Goal: Information Seeking & Learning: Learn about a topic

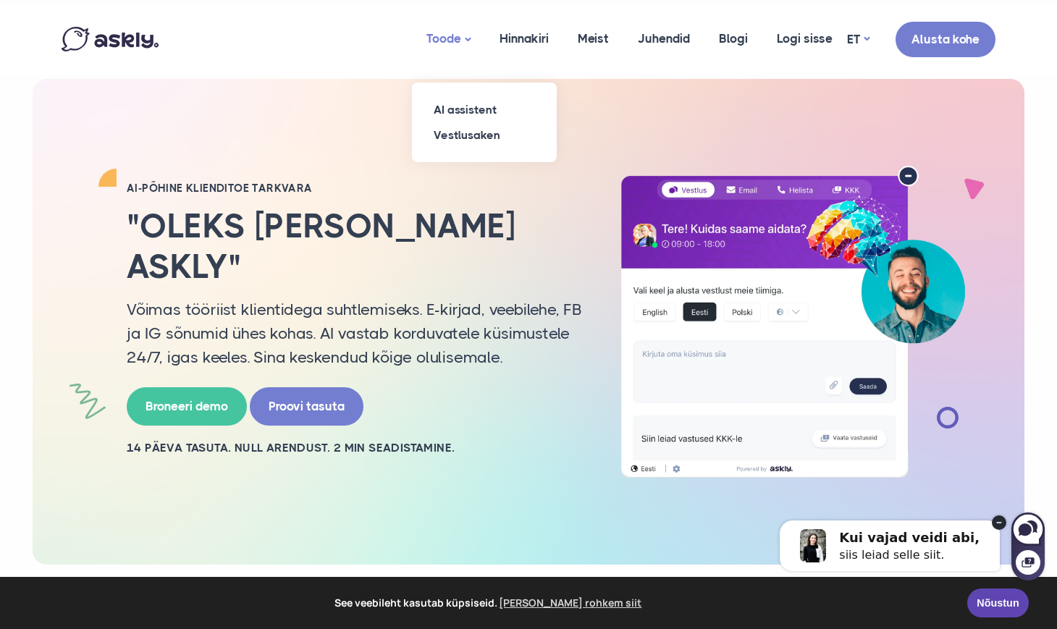
drag, startPoint x: 459, startPoint y: 41, endPoint x: 428, endPoint y: 61, distance: 36.5
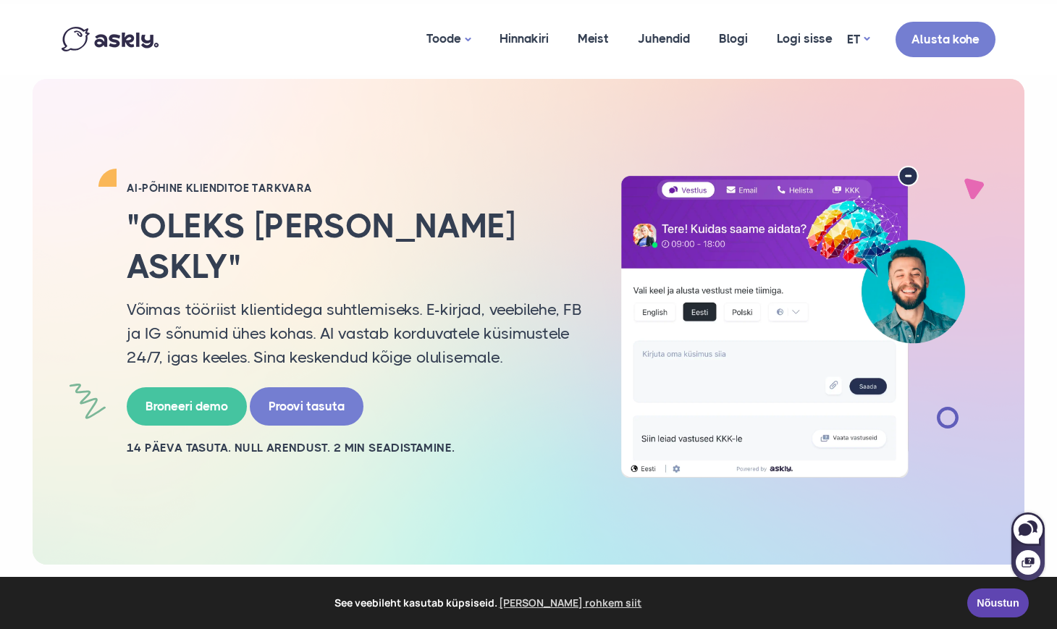
click at [737, 606] on span "See veebileht kasutab küpsiseid. Loe rohkem siit" at bounding box center [489, 603] width 936 height 22
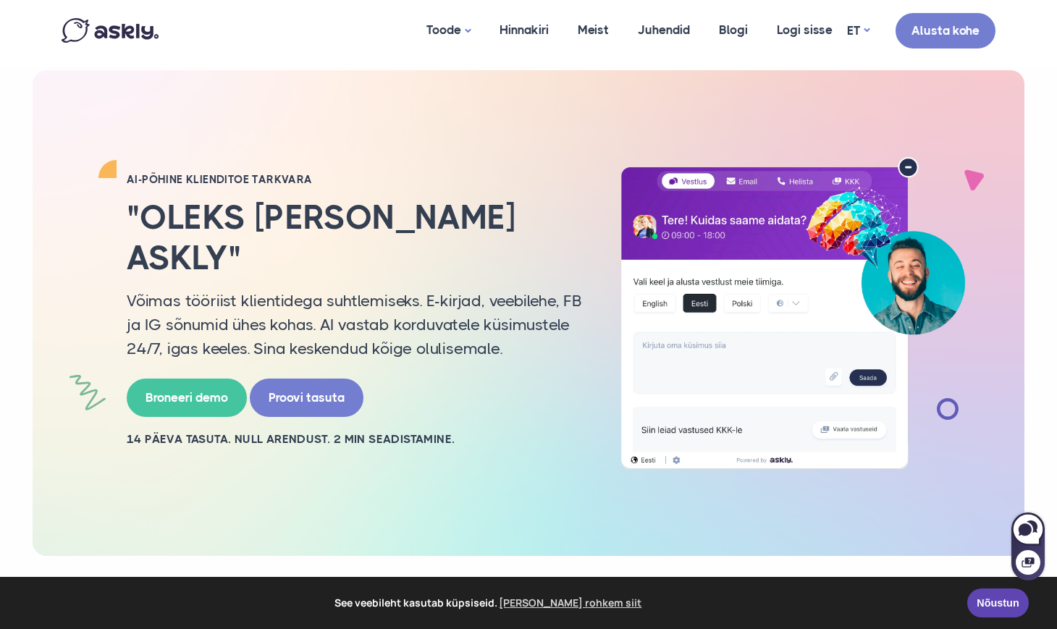
scroll to position [9, 0]
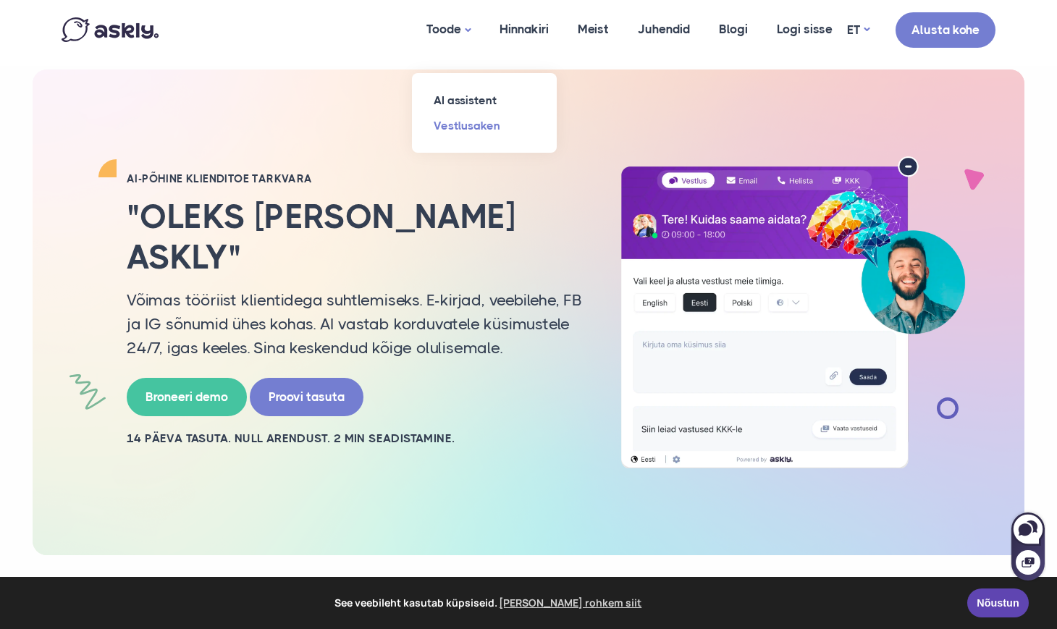
click at [458, 125] on link "Vestlusaken" at bounding box center [484, 125] width 145 height 25
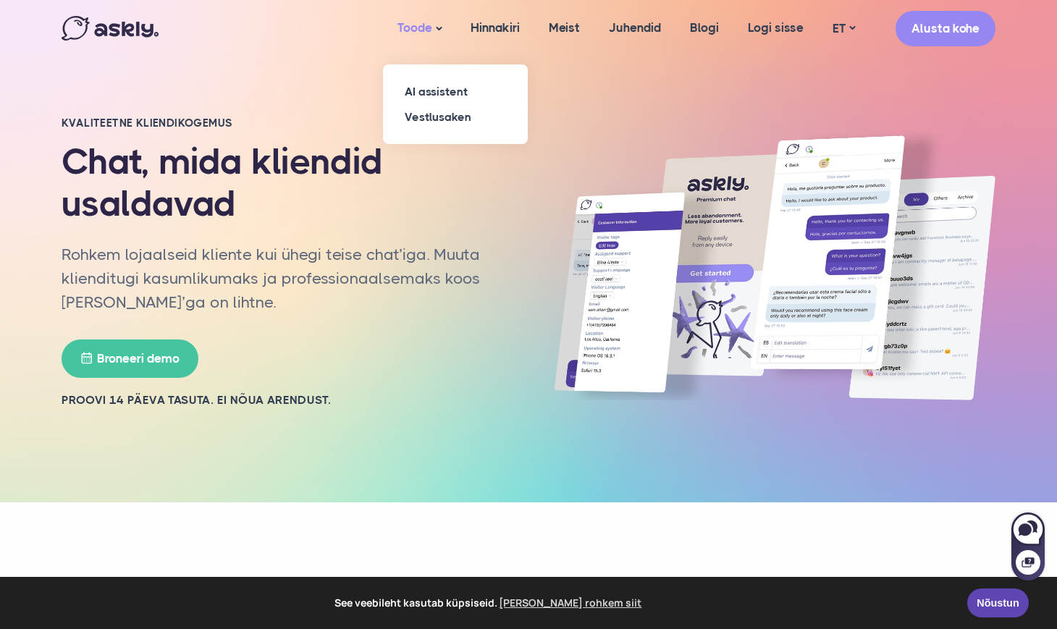
click at [431, 31] on link "Toode" at bounding box center [419, 28] width 73 height 57
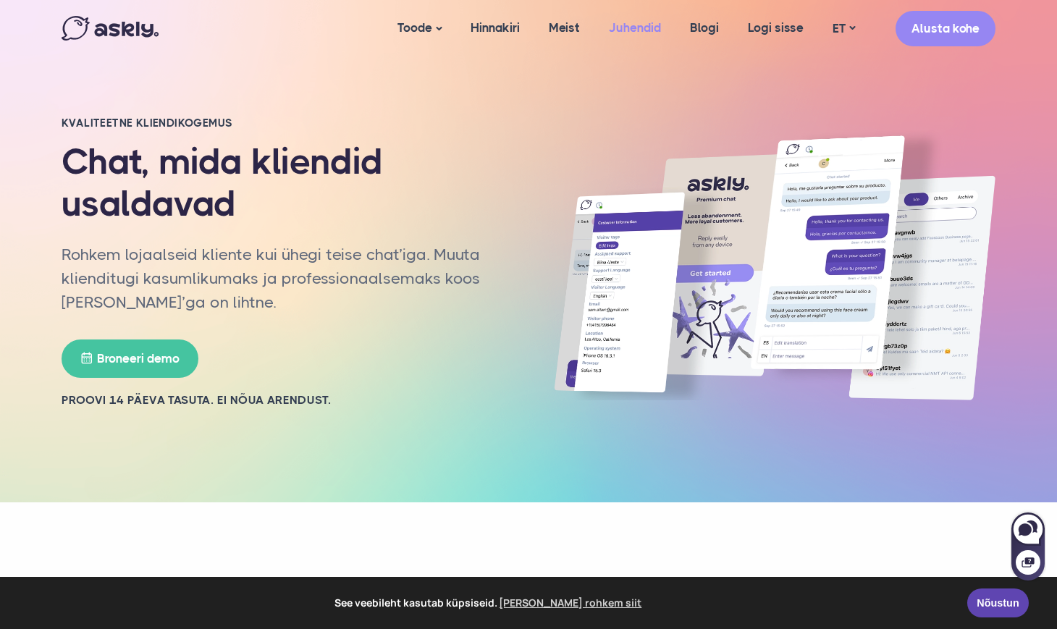
click at [636, 27] on link "Juhendid" at bounding box center [634, 28] width 81 height 56
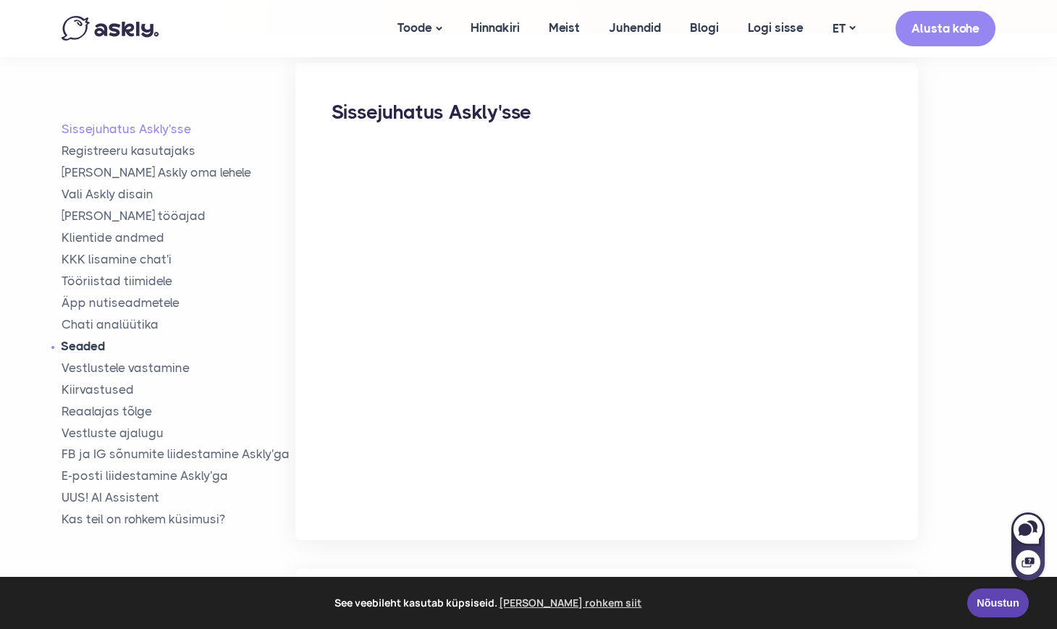
scroll to position [259, 0]
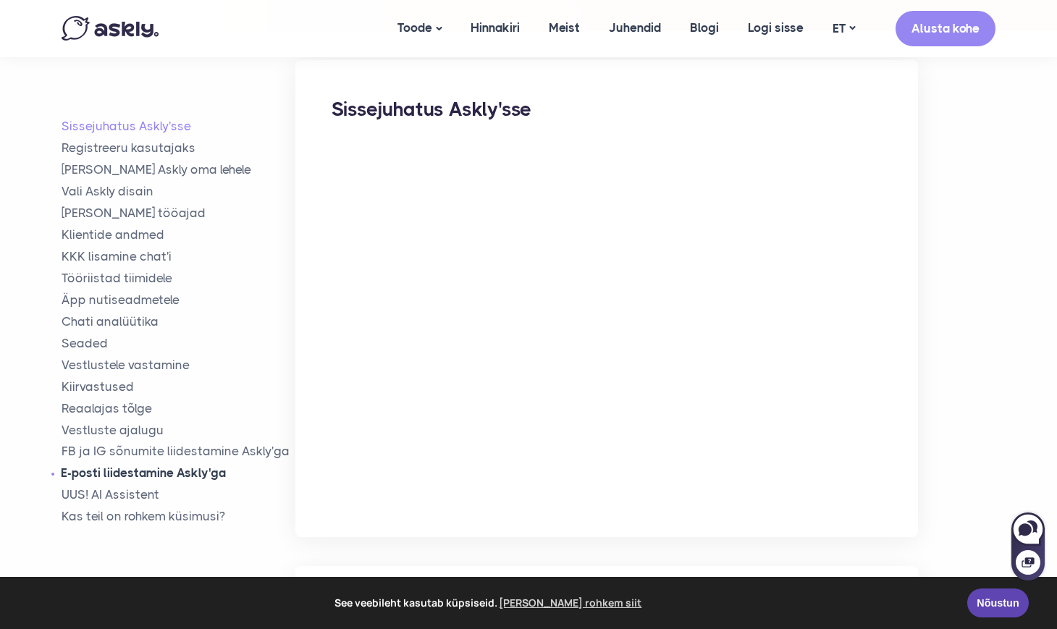
click at [164, 465] on link "E-posti liidestamine Askly'ga" at bounding box center [179, 473] width 234 height 17
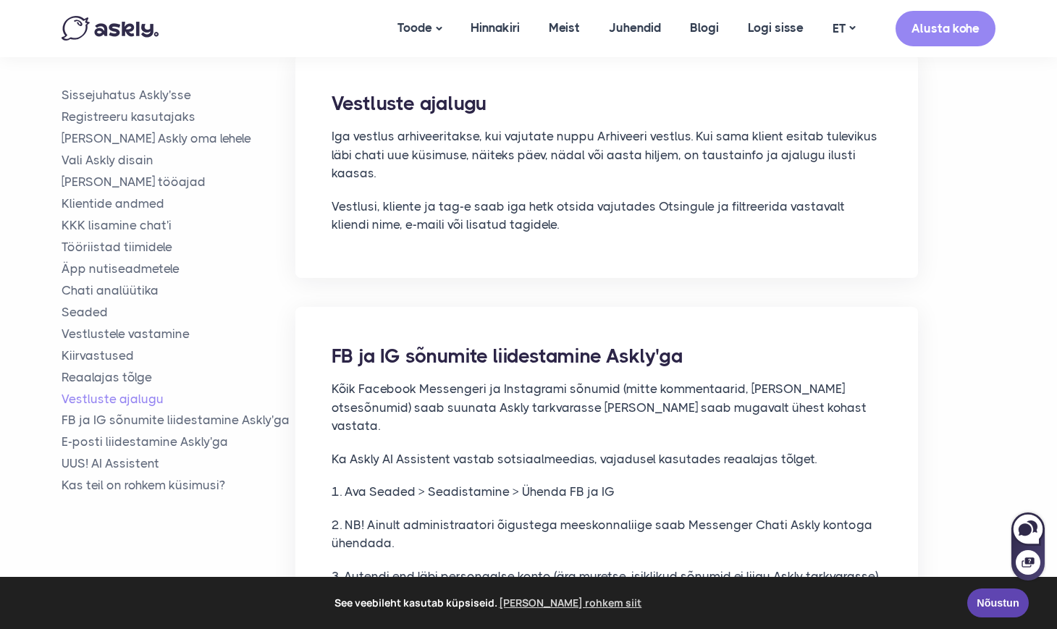
scroll to position [9050, 0]
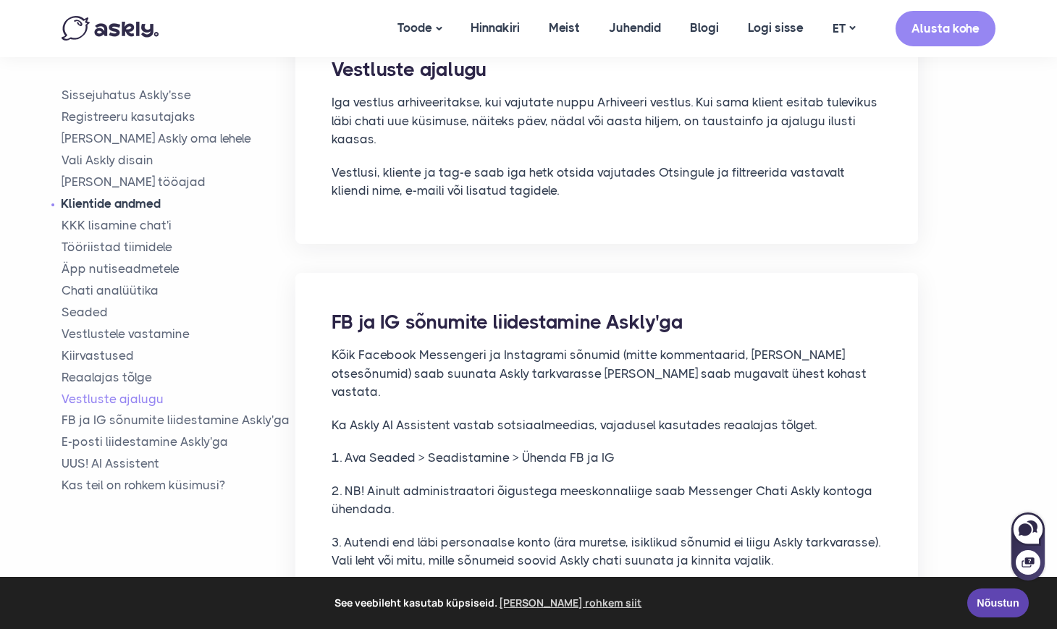
click at [158, 200] on link "Klientide andmed" at bounding box center [179, 203] width 234 height 17
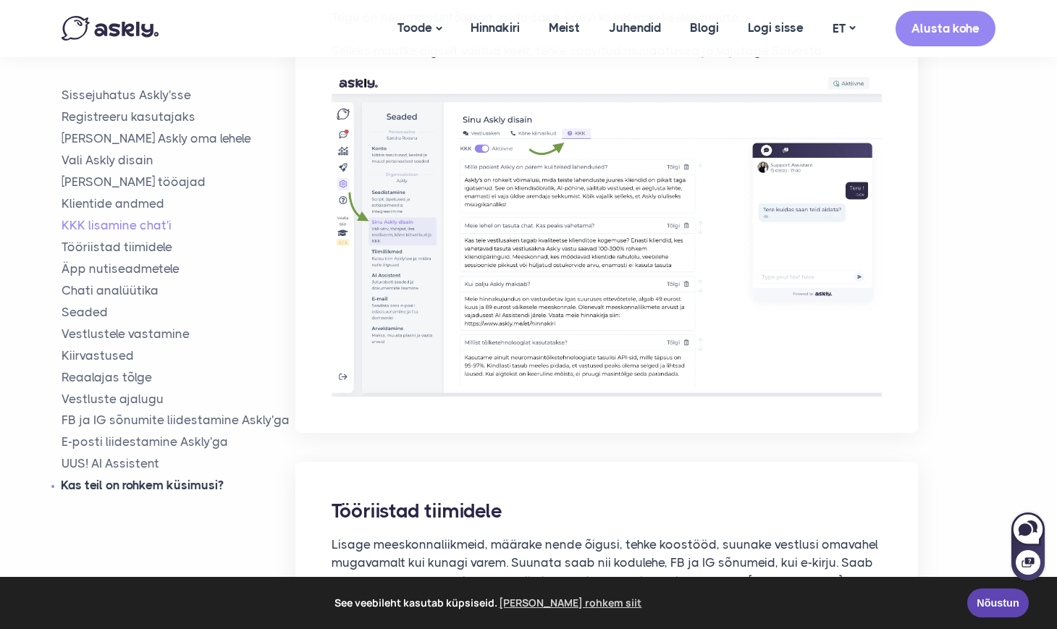
scroll to position [3861, 0]
click at [120, 390] on link "Vestluste ajalugu" at bounding box center [179, 398] width 234 height 17
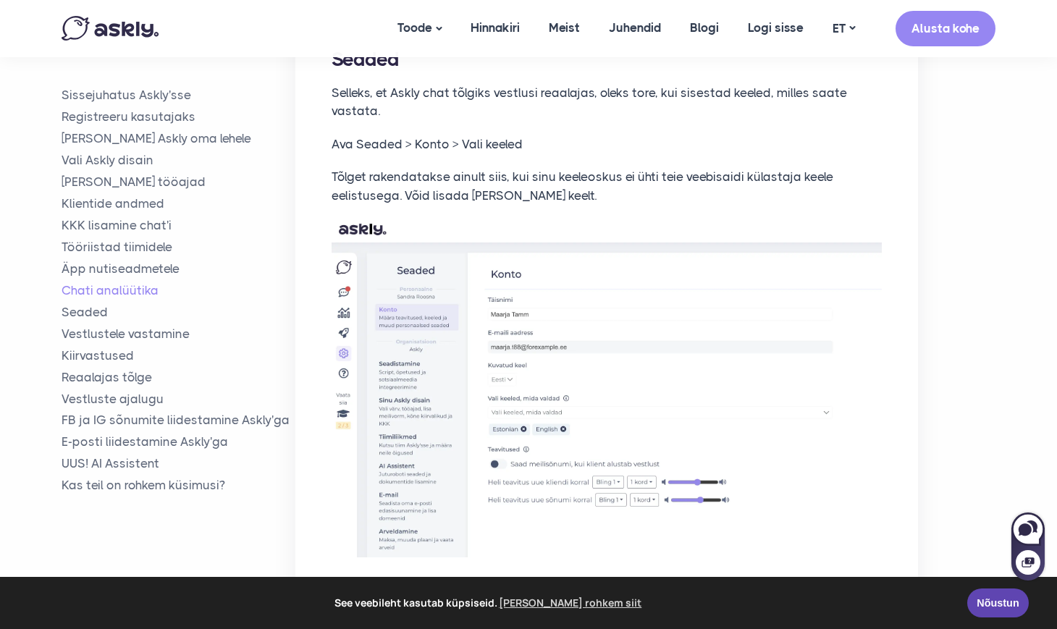
scroll to position [5869, 0]
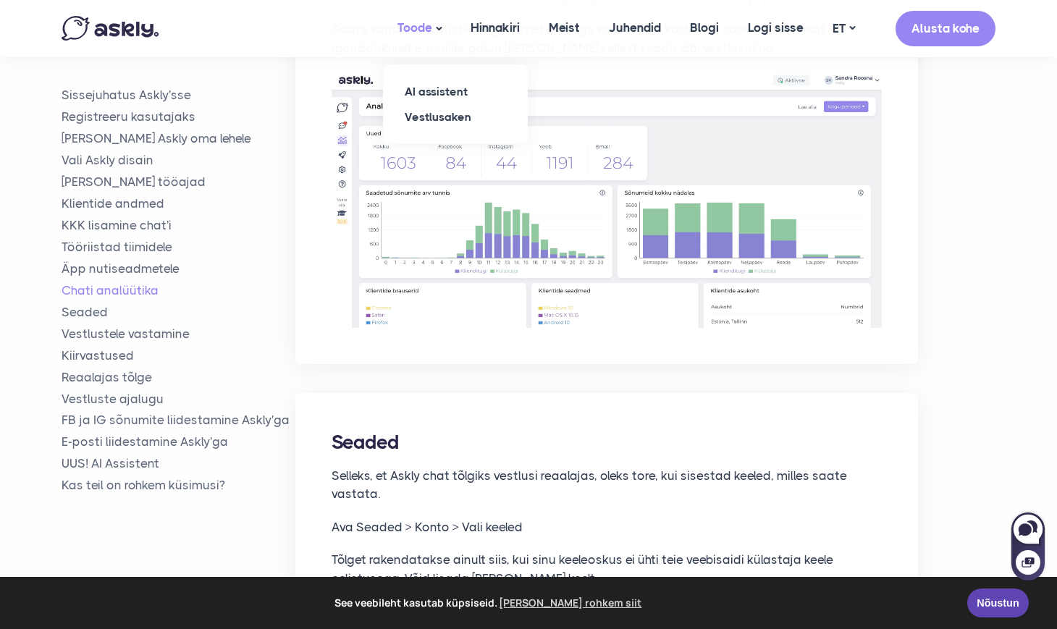
click at [402, 27] on link "Toode" at bounding box center [419, 28] width 73 height 57
drag, startPoint x: 499, startPoint y: 25, endPoint x: 507, endPoint y: 28, distance: 9.2
click at [504, 26] on link "Hinnakiri" at bounding box center [495, 28] width 78 height 56
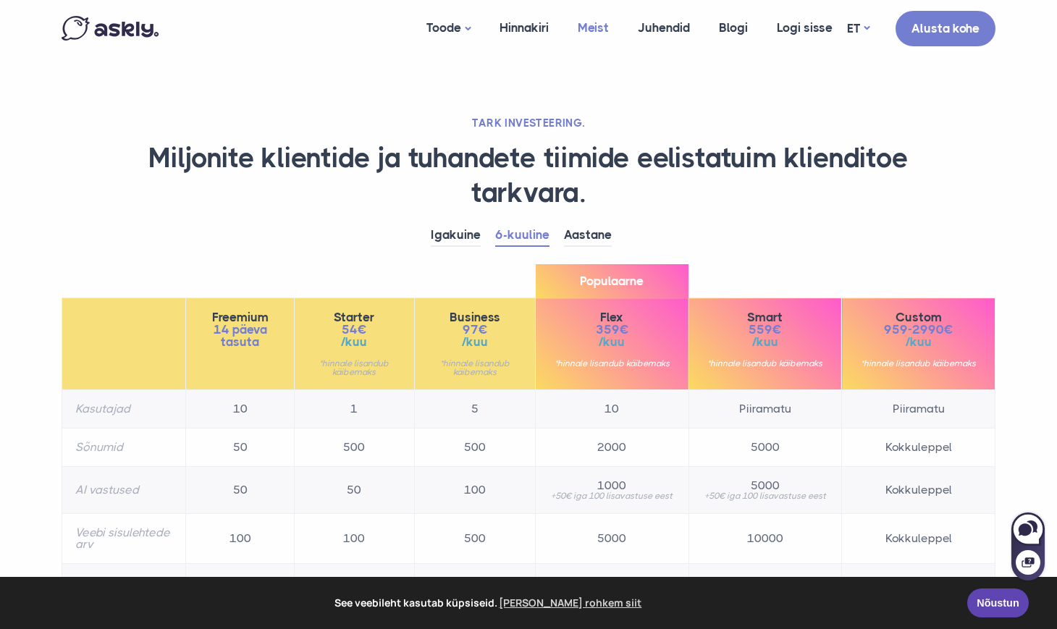
click at [584, 29] on link "Meist" at bounding box center [593, 28] width 60 height 56
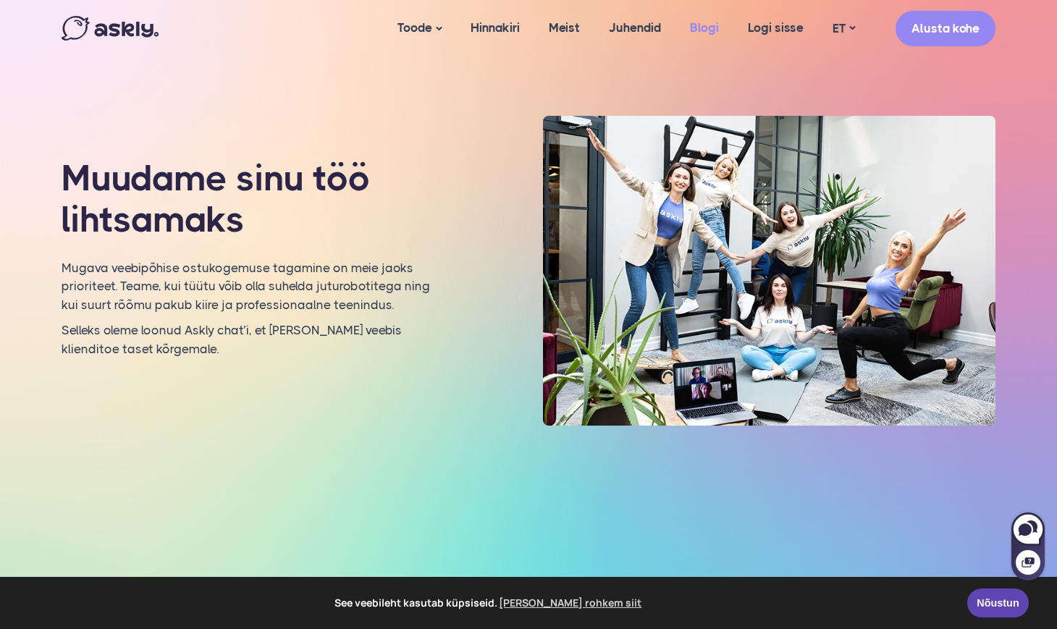
click at [714, 27] on link "Blogi" at bounding box center [704, 28] width 58 height 56
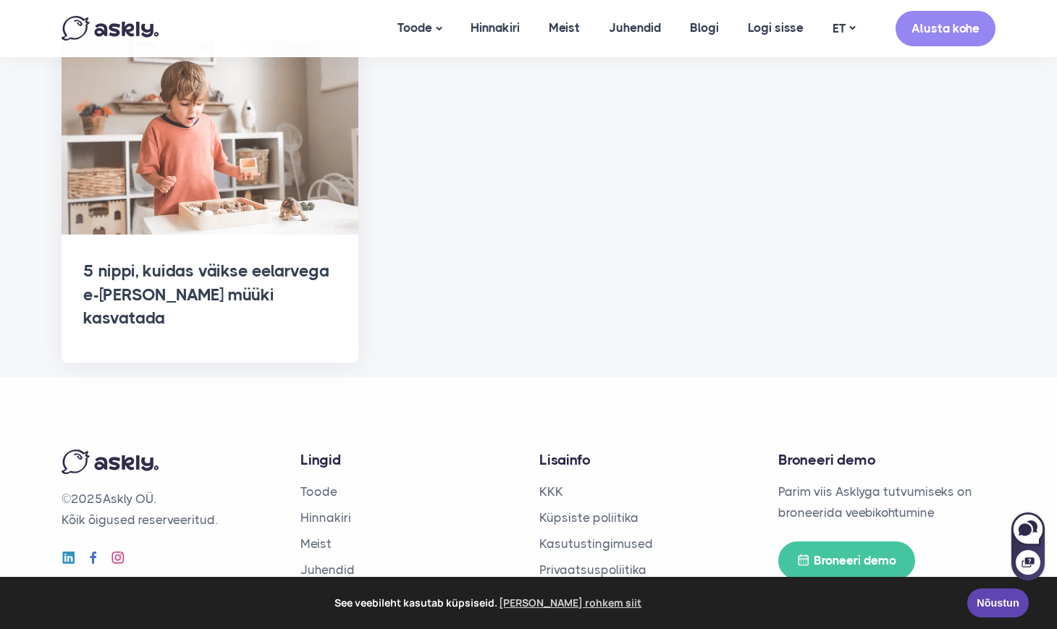
scroll to position [2095, 0]
click at [626, 563] on link "Privaatsuspoliitika" at bounding box center [592, 570] width 107 height 14
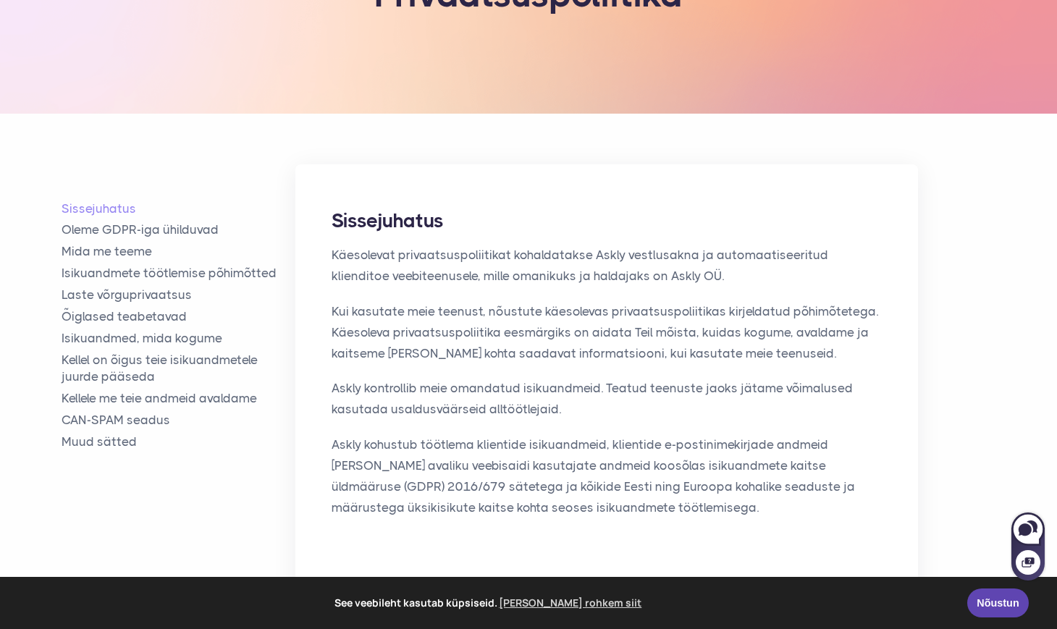
scroll to position [146, 0]
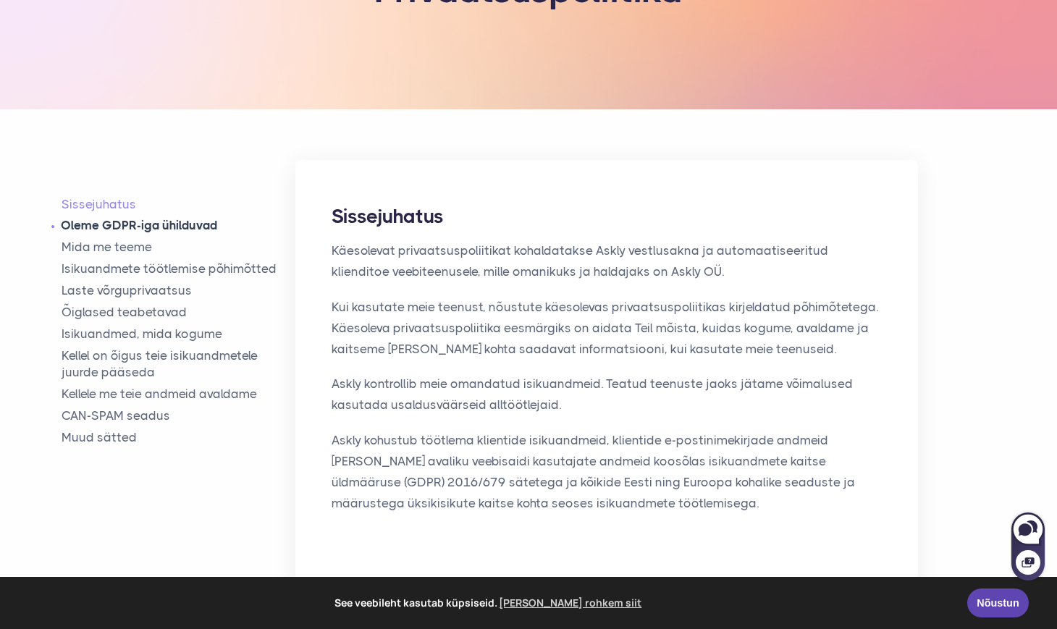
click at [174, 228] on link "Oleme GDPR-iga ühilduvad" at bounding box center [179, 225] width 234 height 17
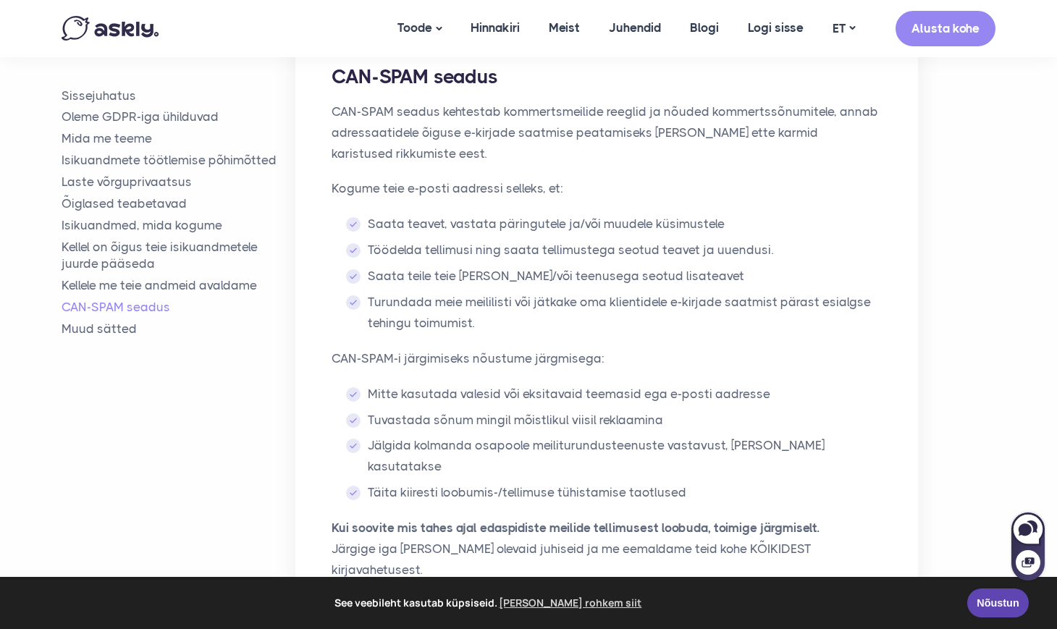
scroll to position [5090, 0]
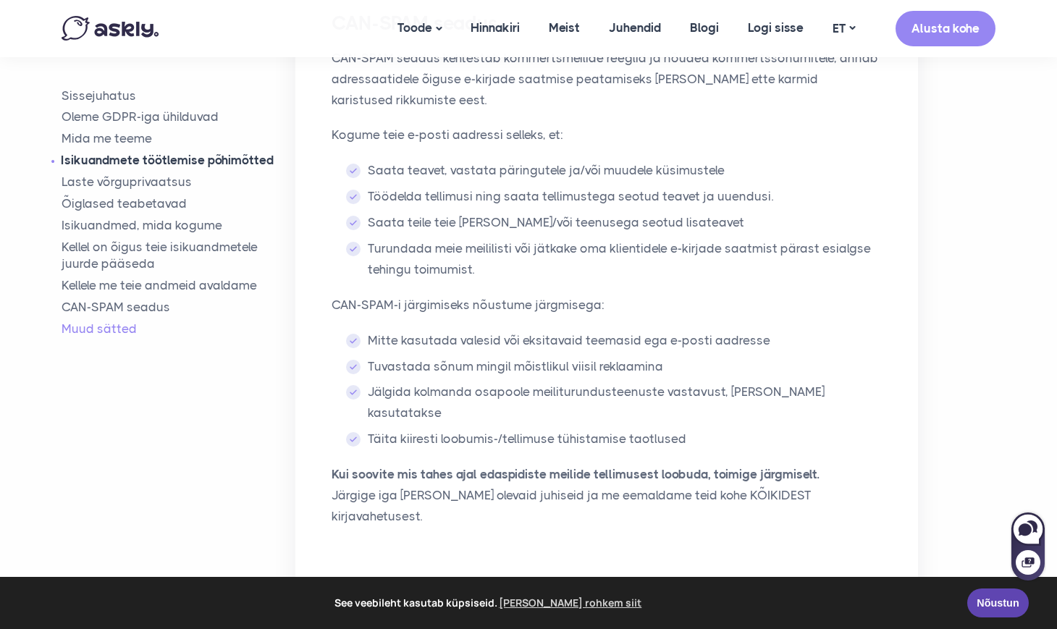
click at [155, 156] on link "Isikuandmete töötlemise põhimõtted" at bounding box center [179, 160] width 234 height 17
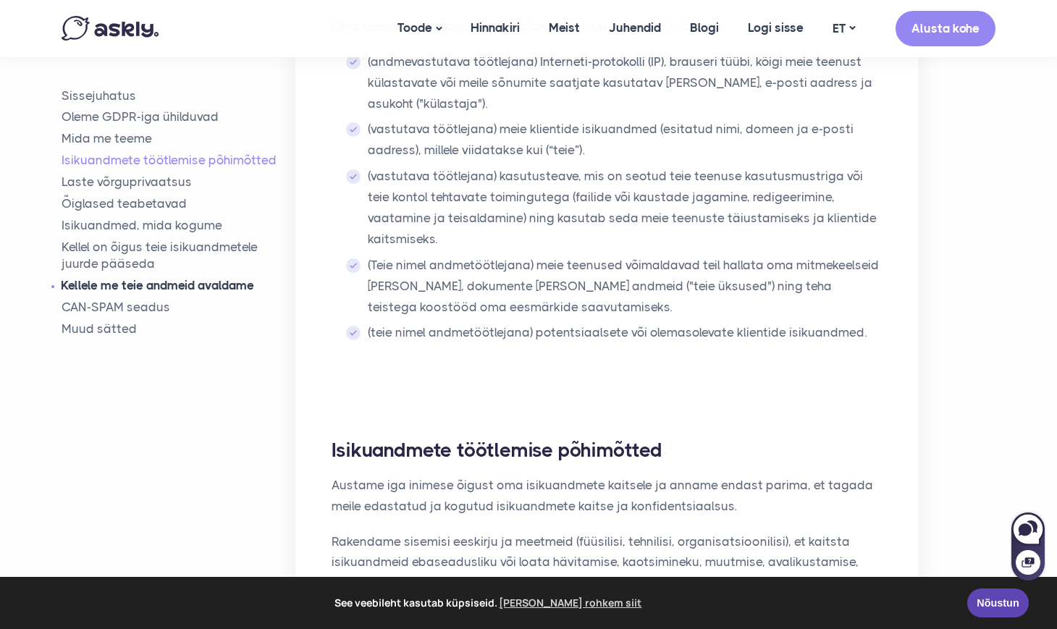
click at [140, 281] on link "Kellele me teie andmeid avaldame" at bounding box center [179, 284] width 234 height 17
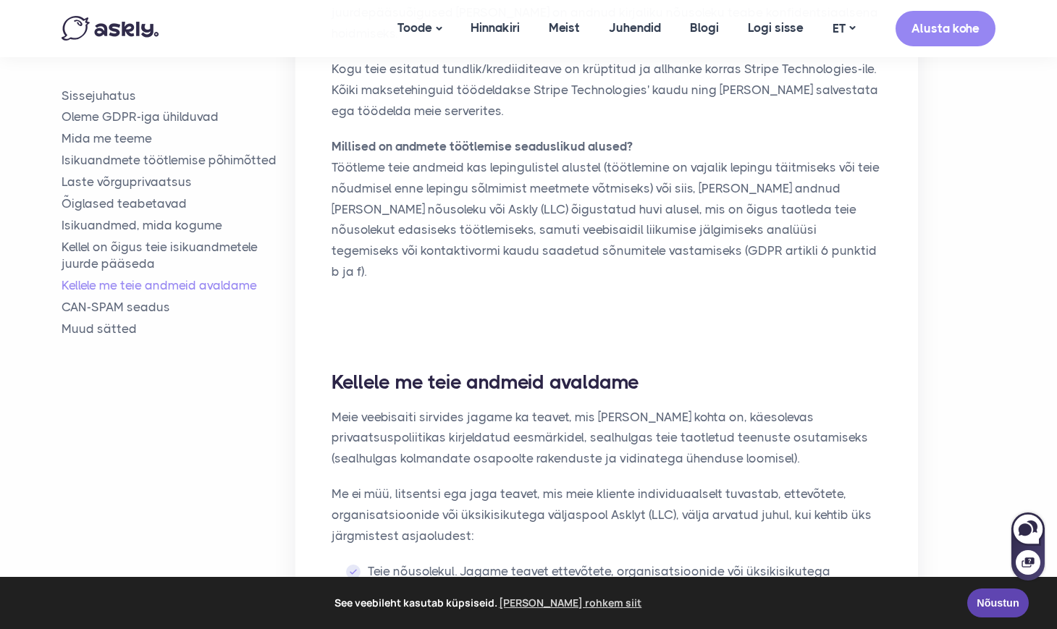
scroll to position [3474, 0]
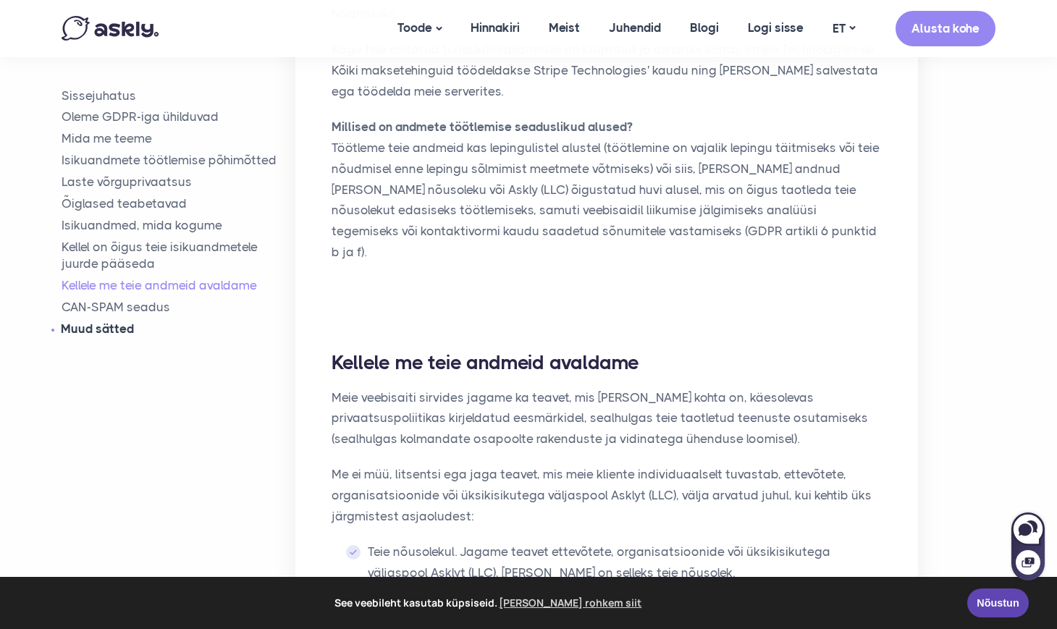
click at [114, 325] on link "Muud sätted" at bounding box center [179, 328] width 234 height 17
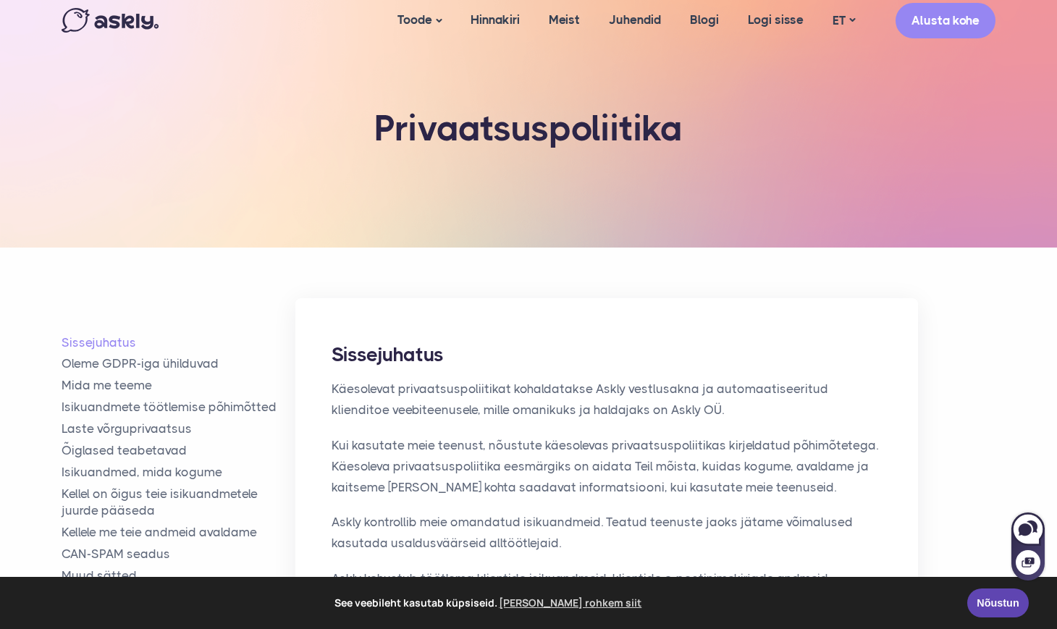
scroll to position [0, 0]
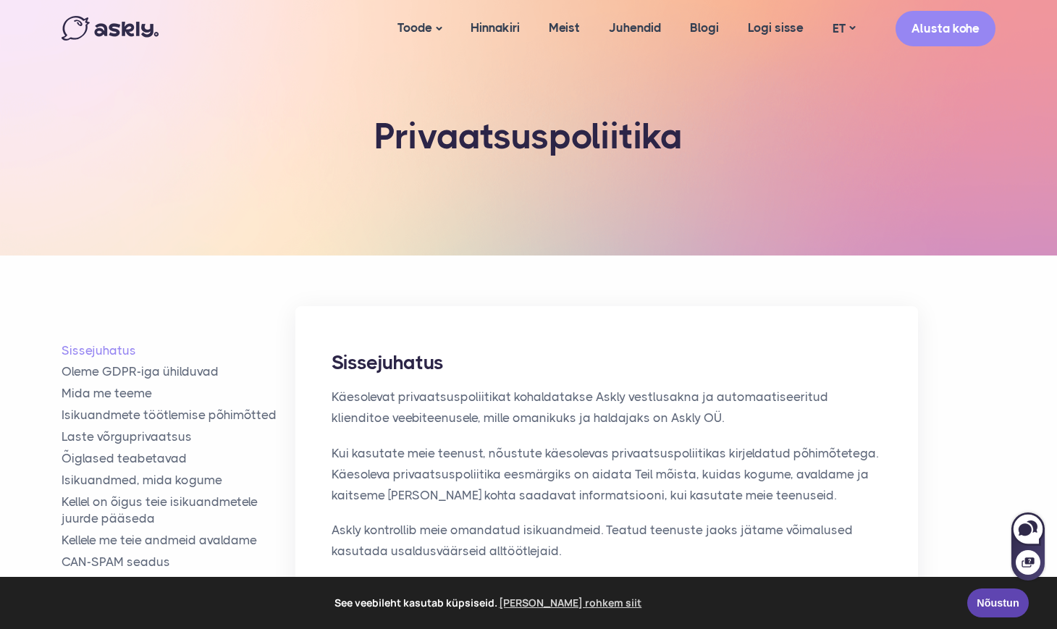
click at [901, 600] on span "See veebileht kasutab küpsiseid. [PERSON_NAME] rohkem siit" at bounding box center [489, 603] width 936 height 22
click at [981, 601] on link "Nõustun" at bounding box center [998, 600] width 62 height 29
